Goal: Register for event/course

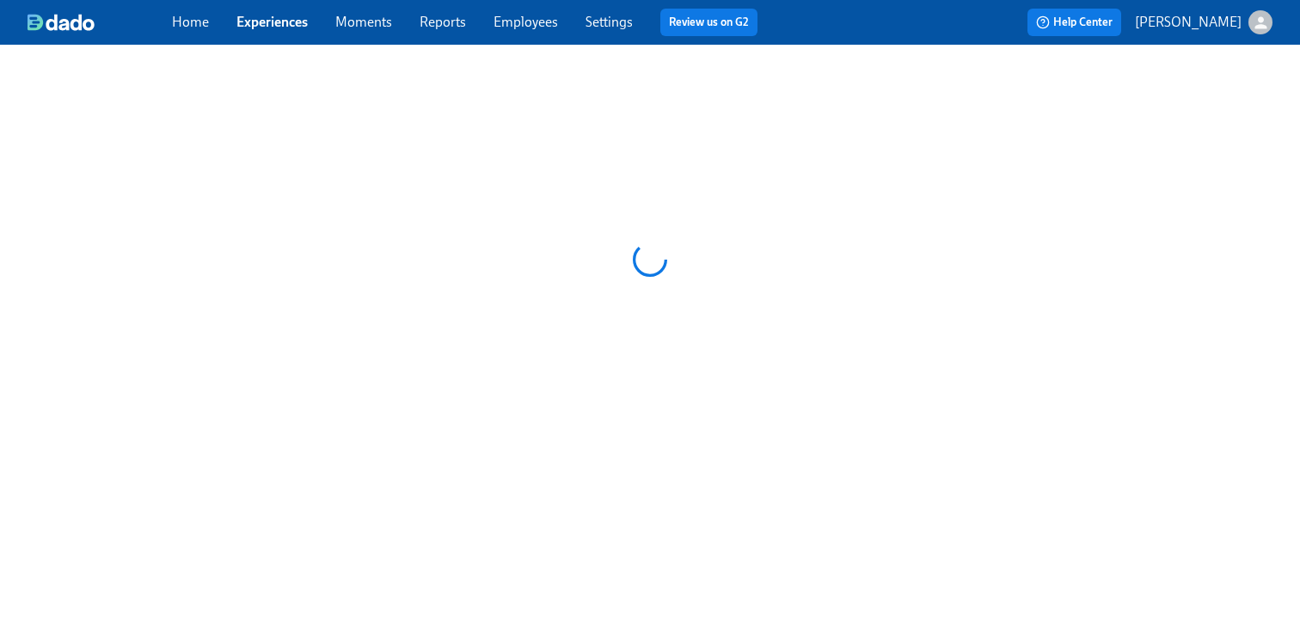
click at [285, 17] on link "Experiences" at bounding box center [271, 22] width 71 height 16
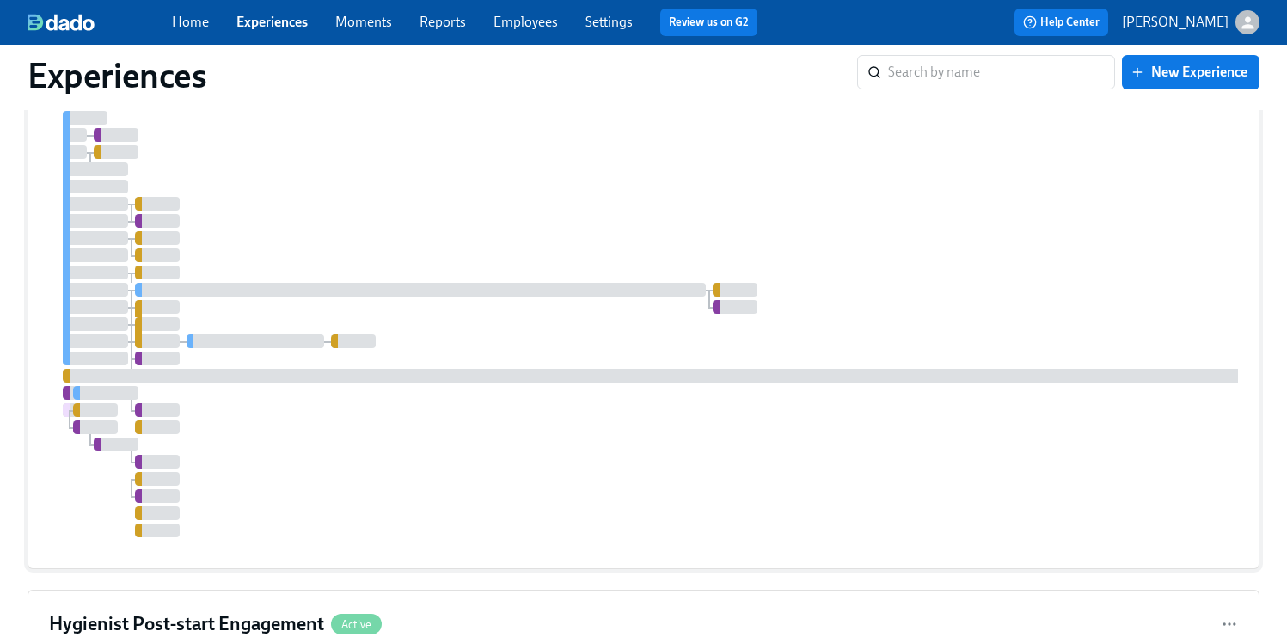
scroll to position [1240, 0]
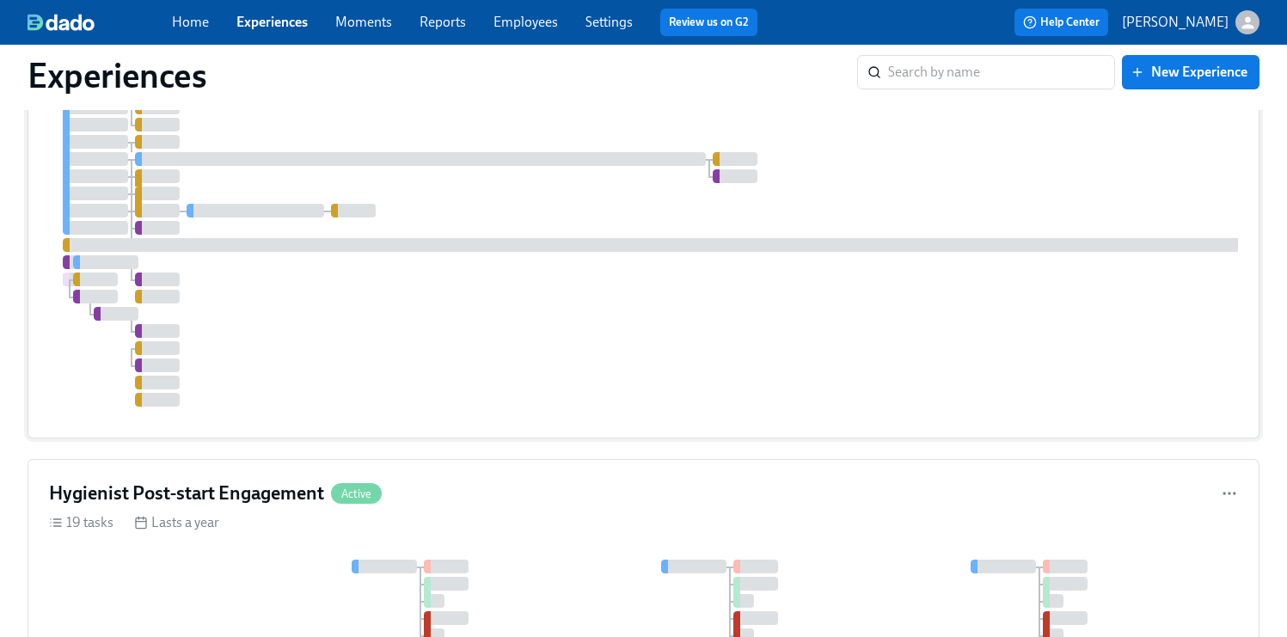
click at [897, 240] on div at bounding box center [1024, 150] width 1950 height 512
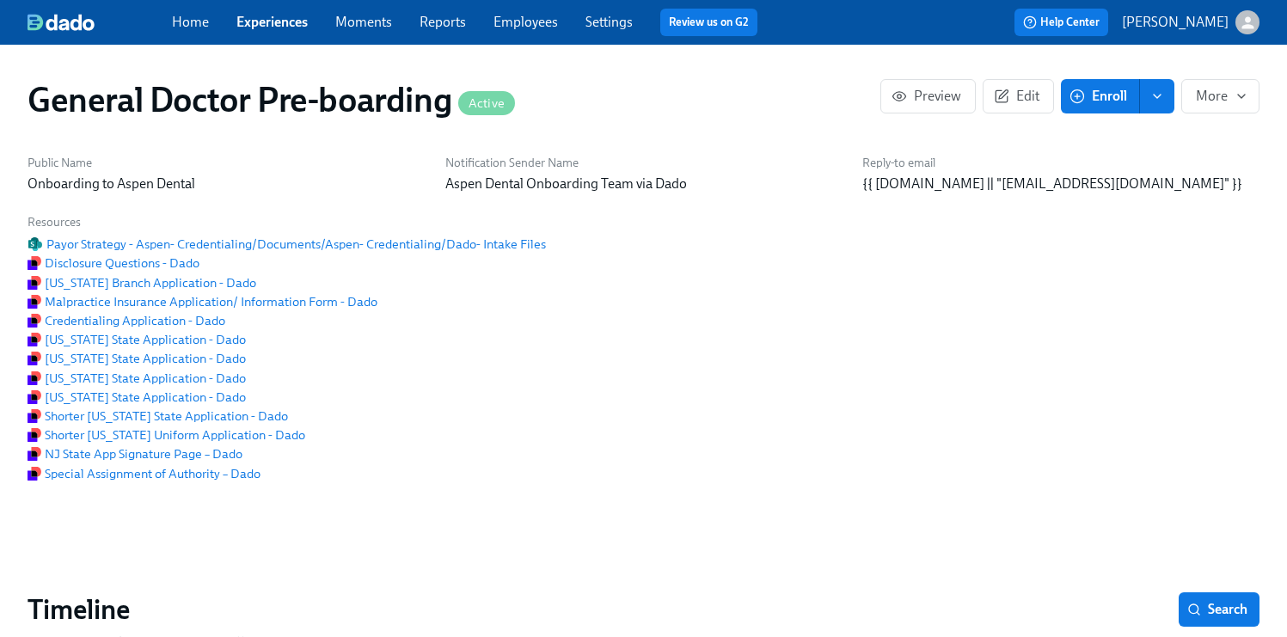
click at [1103, 94] on span "Enroll" at bounding box center [1100, 96] width 54 height 17
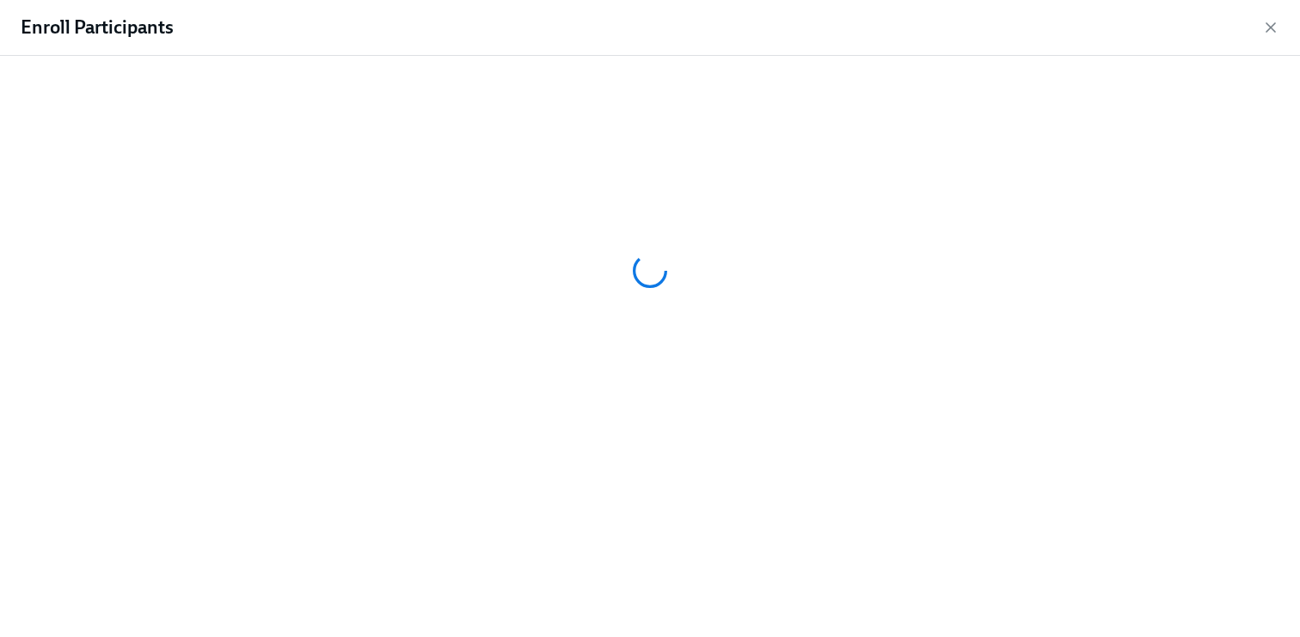
scroll to position [0, 38961]
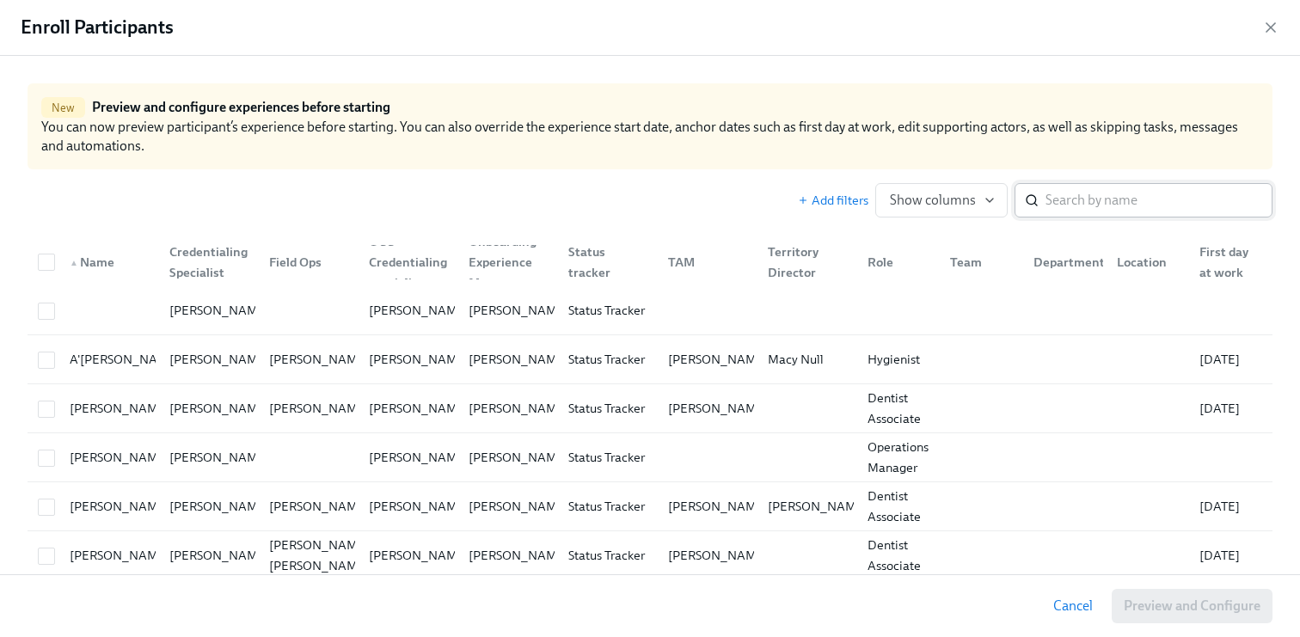
click at [1047, 201] on input "search" at bounding box center [1158, 200] width 227 height 34
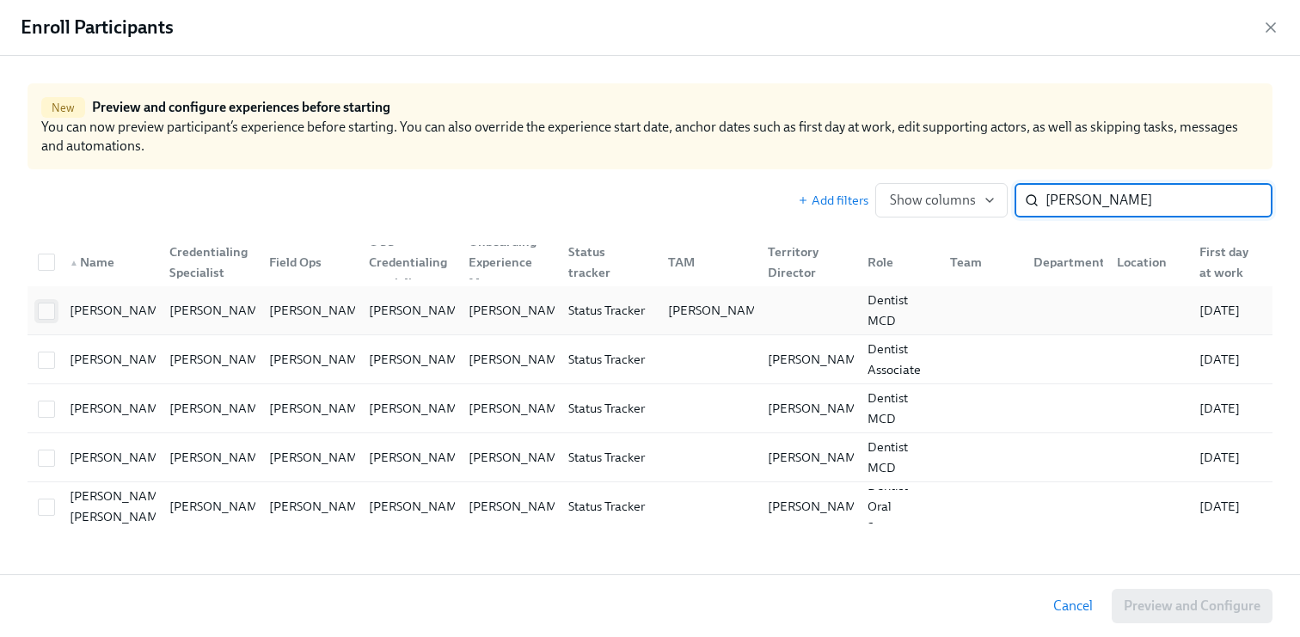
type input "[PERSON_NAME]"
click at [50, 309] on input "checkbox" at bounding box center [46, 310] width 15 height 15
checkbox input "true"
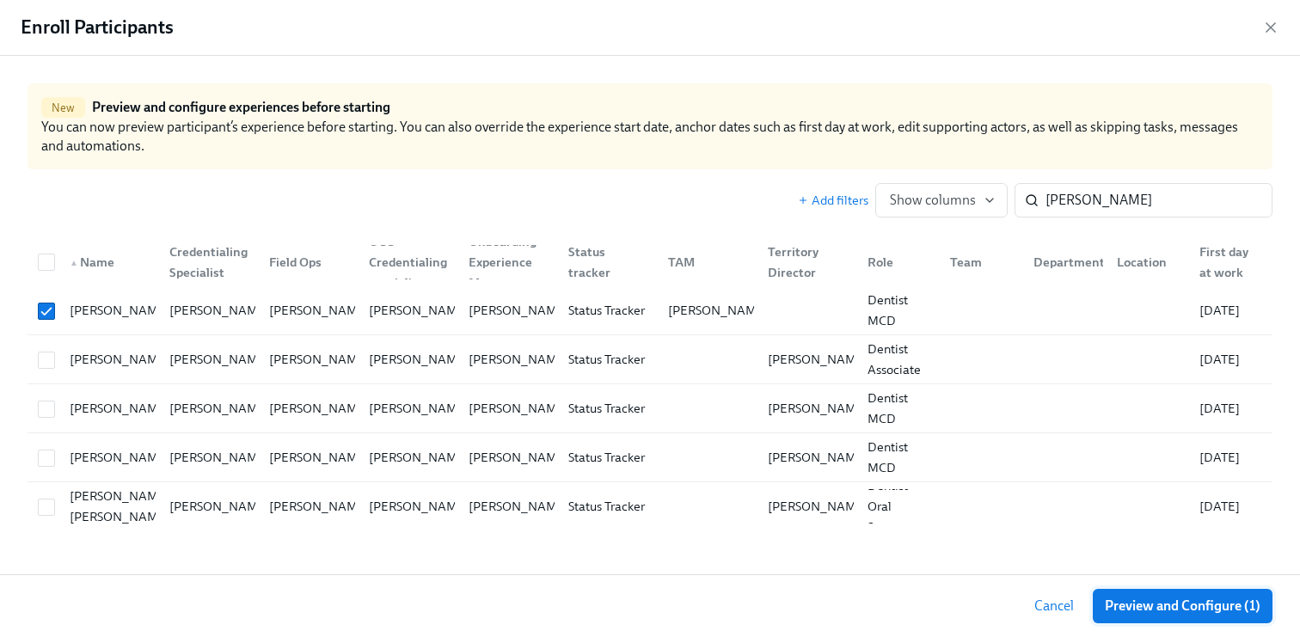
click at [1216, 604] on span "Preview and Configure (1)" at bounding box center [1183, 605] width 156 height 17
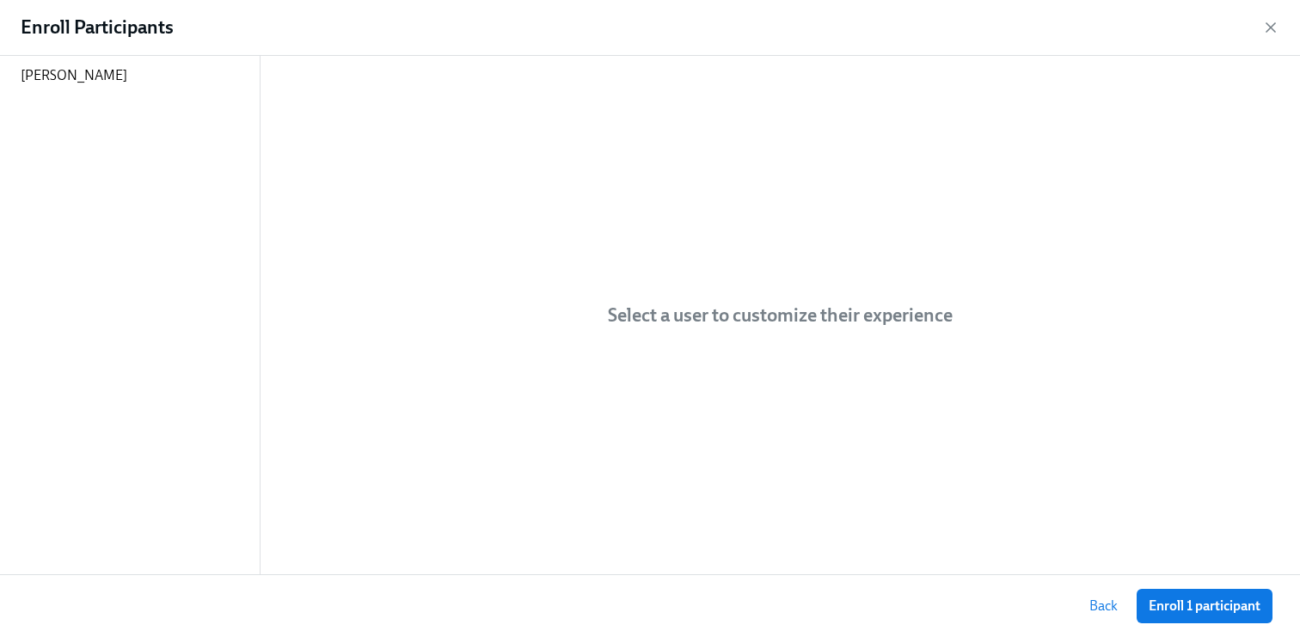
click at [1216, 604] on span "Enroll 1 participant" at bounding box center [1205, 605] width 112 height 17
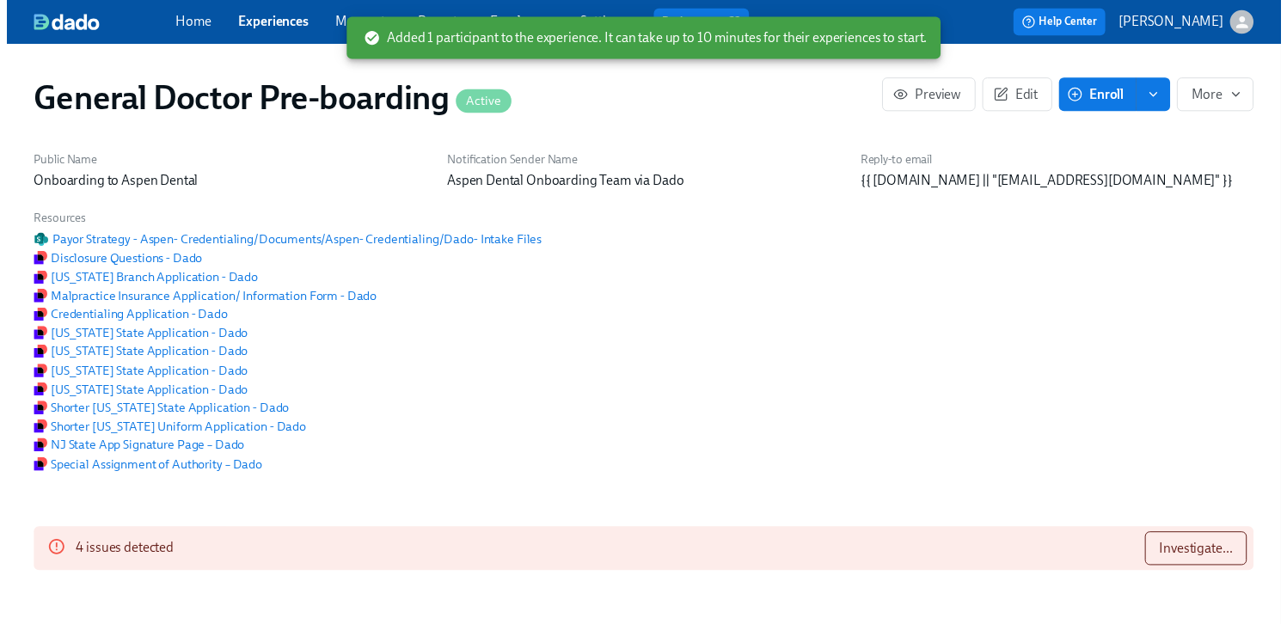
scroll to position [0, 39232]
